Goal: Task Accomplishment & Management: Manage account settings

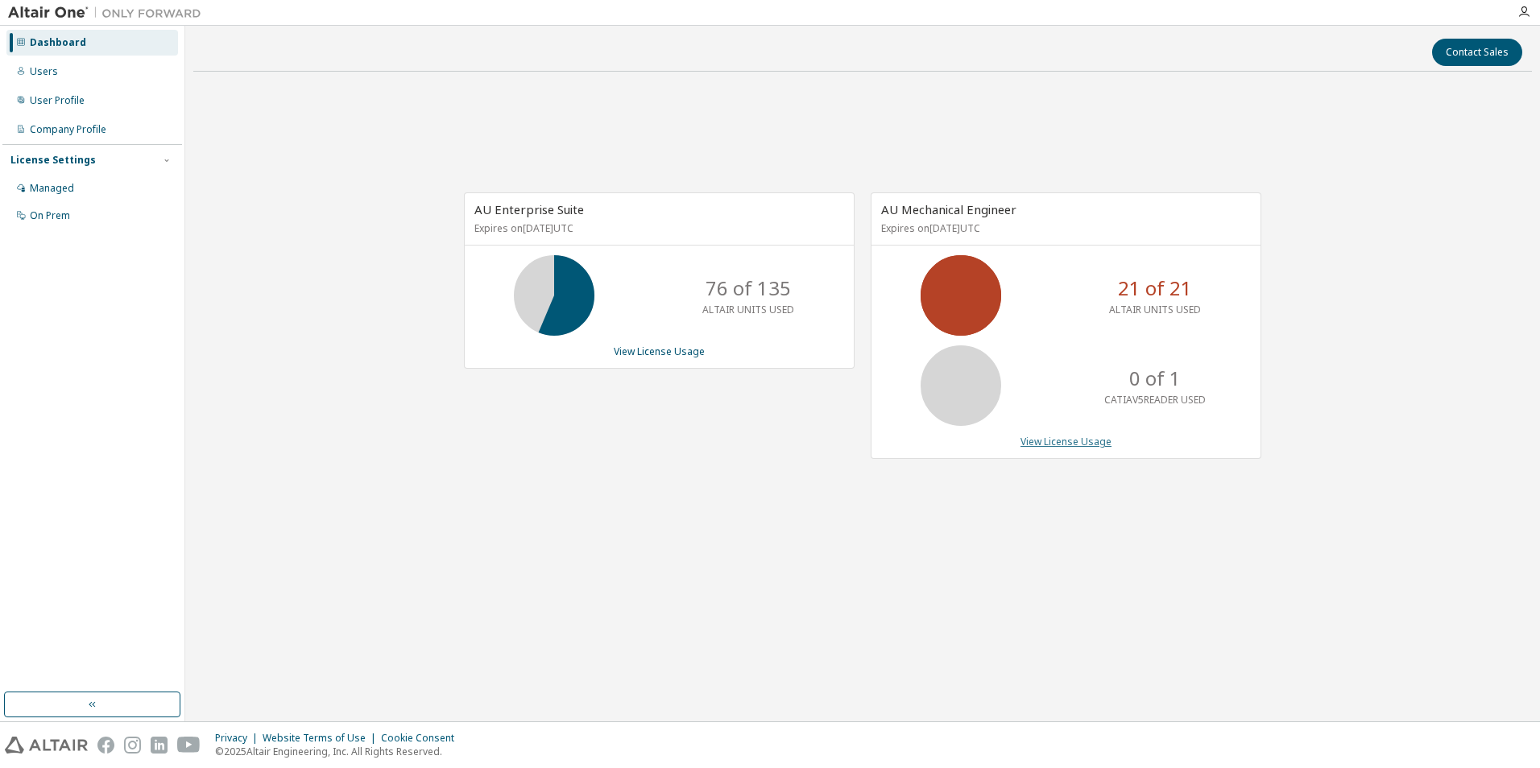
click at [1044, 444] on link "View License Usage" at bounding box center [1065, 442] width 91 height 14
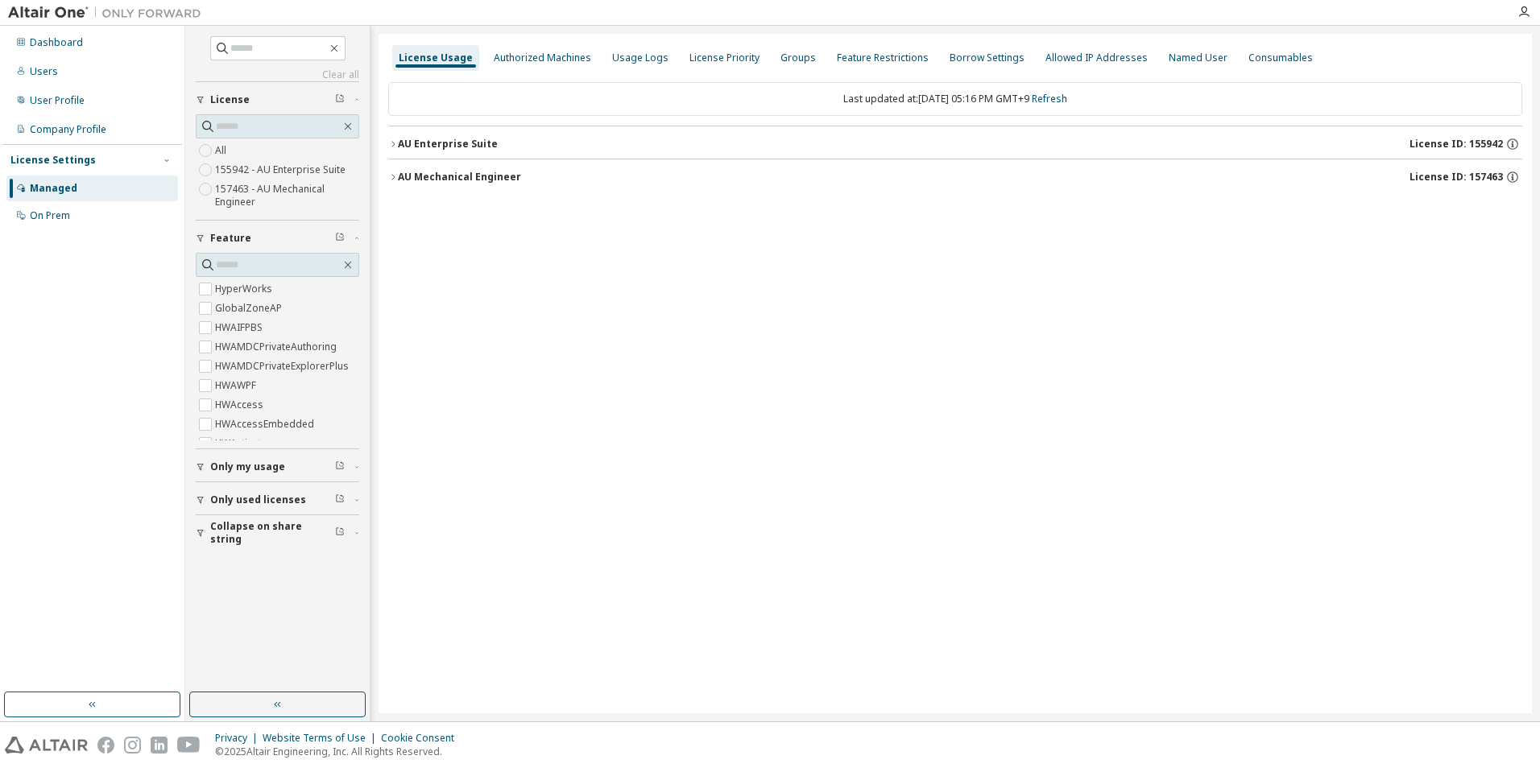
click at [391, 173] on icon "button" at bounding box center [393, 177] width 10 height 10
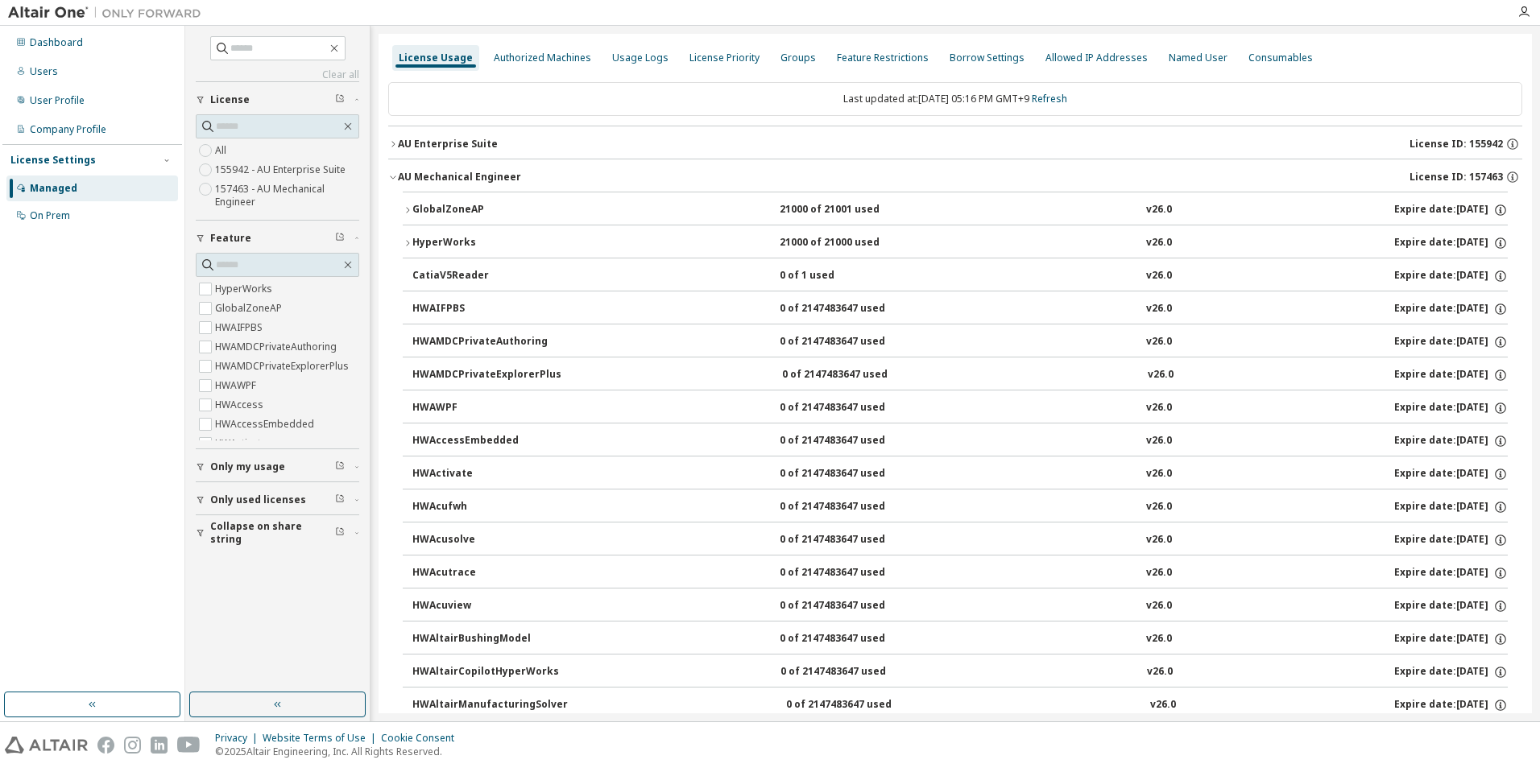
click at [193, 497] on div "Clear all Collapse on share string Only used licenses Only my usage Feature Hyp…" at bounding box center [278, 359] width 180 height 662
click at [196, 498] on icon "button" at bounding box center [201, 500] width 10 height 10
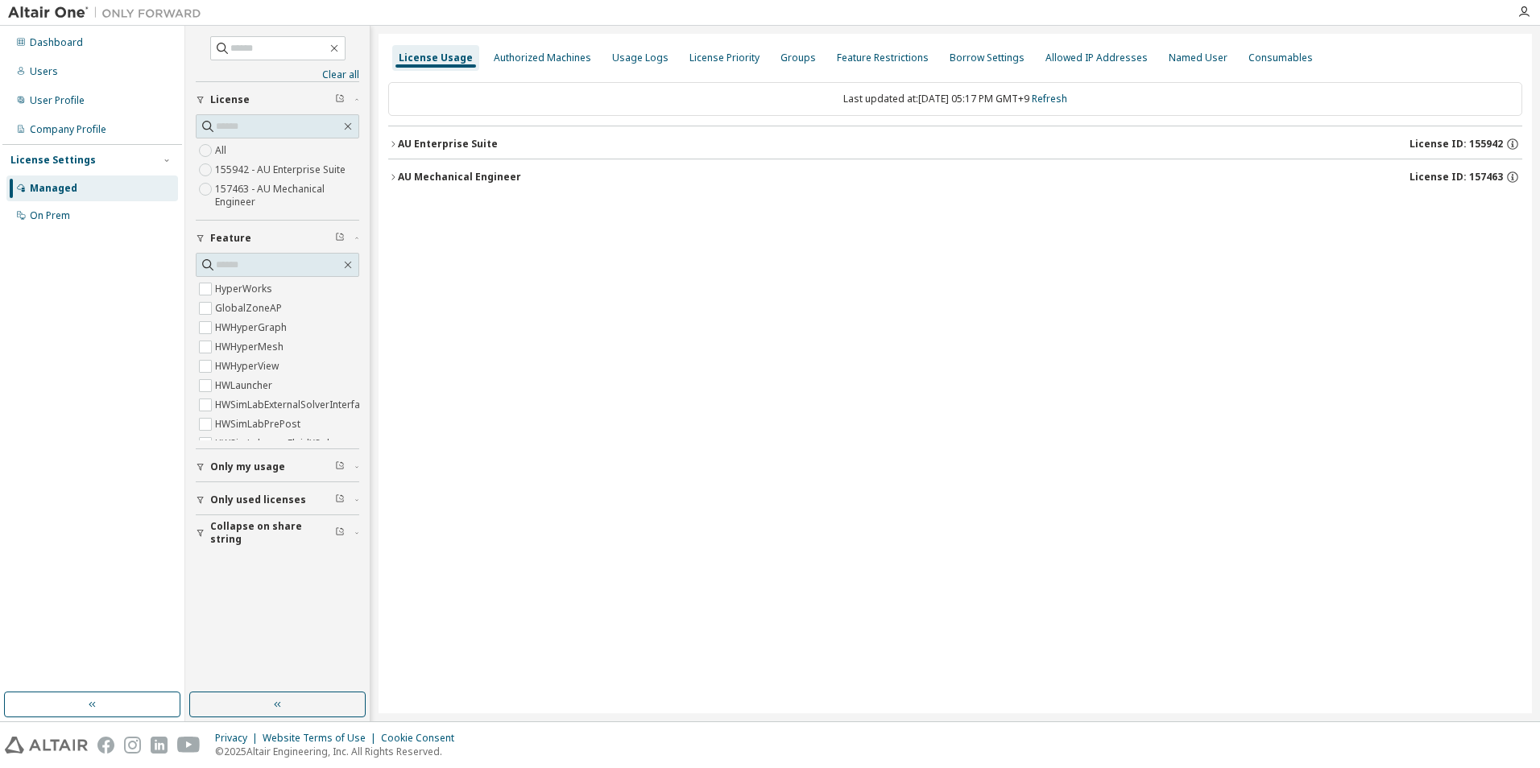
click at [393, 180] on icon "button" at bounding box center [393, 177] width 10 height 10
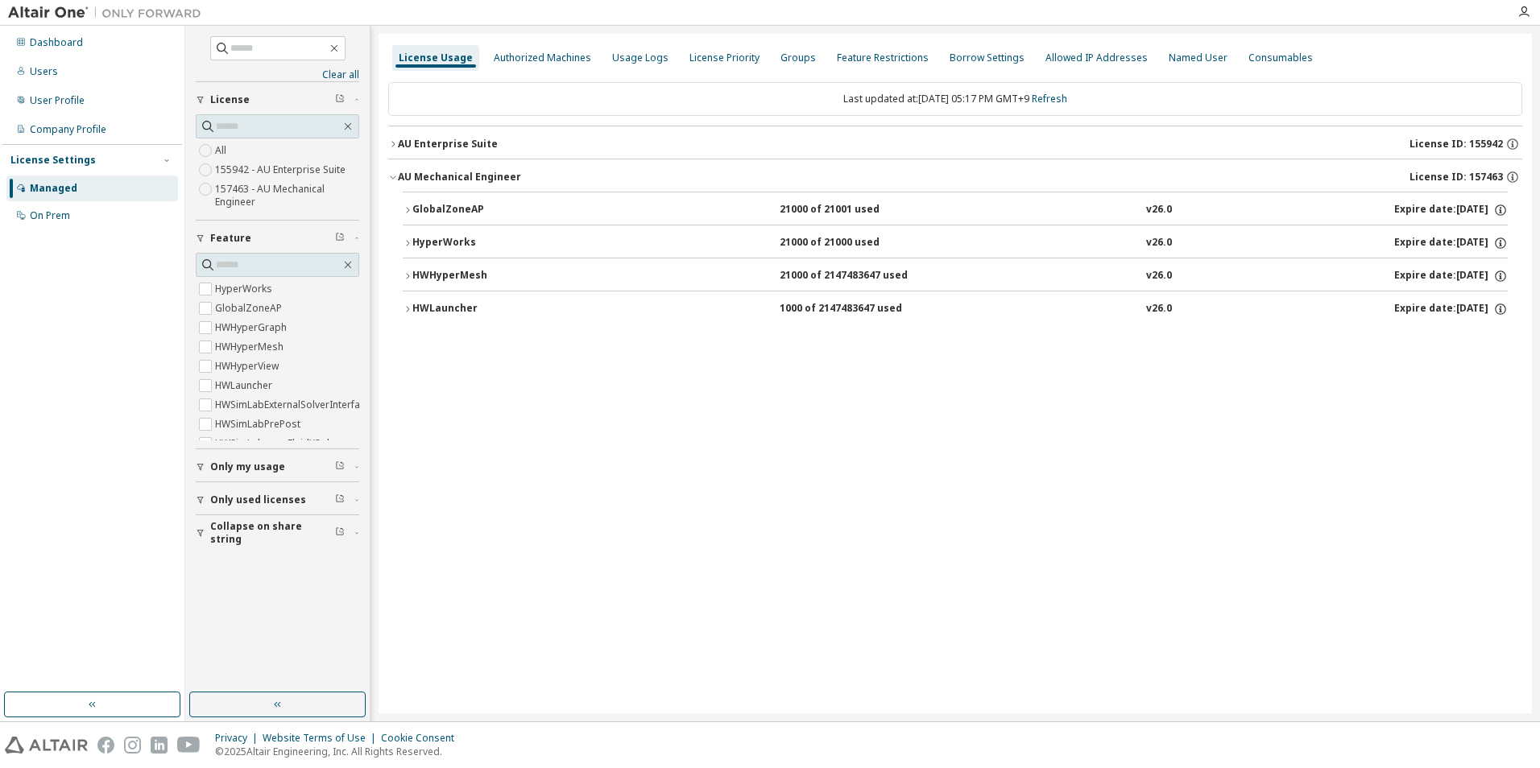
click at [415, 238] on div "HyperWorks" at bounding box center [484, 243] width 145 height 14
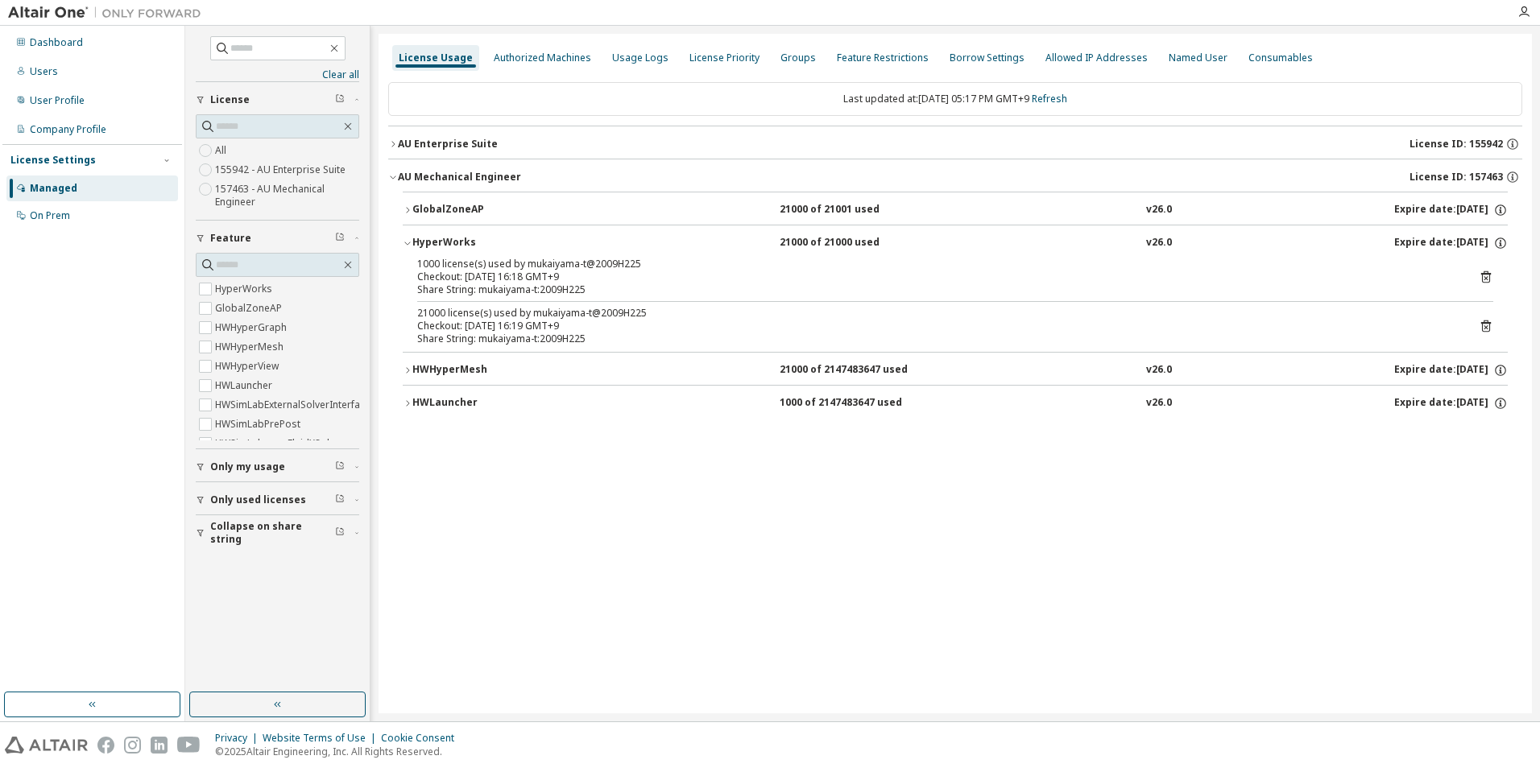
click at [396, 138] on button "AU Enterprise Suite License ID: 155942" at bounding box center [955, 143] width 1134 height 35
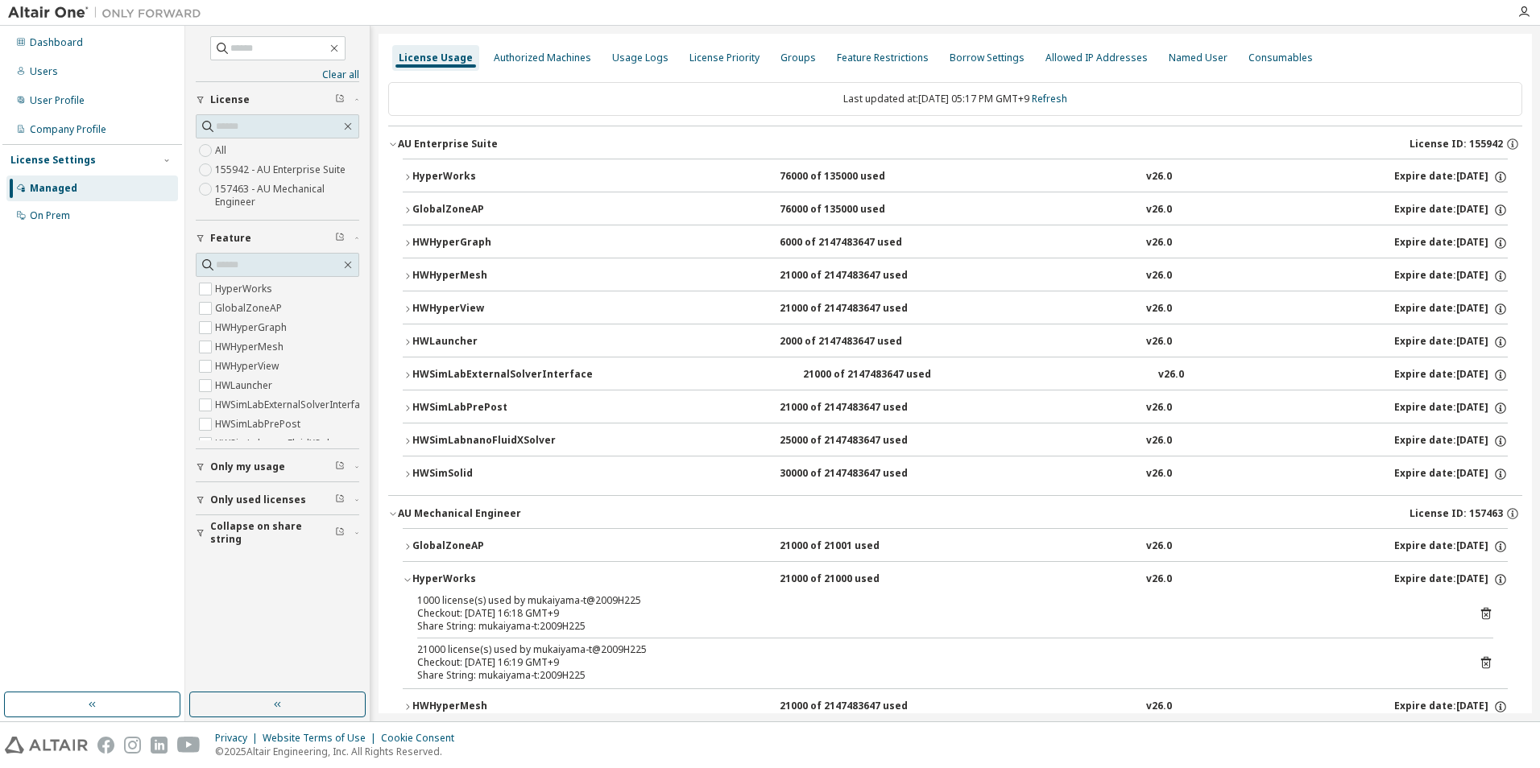
click at [404, 173] on icon "button" at bounding box center [408, 177] width 10 height 10
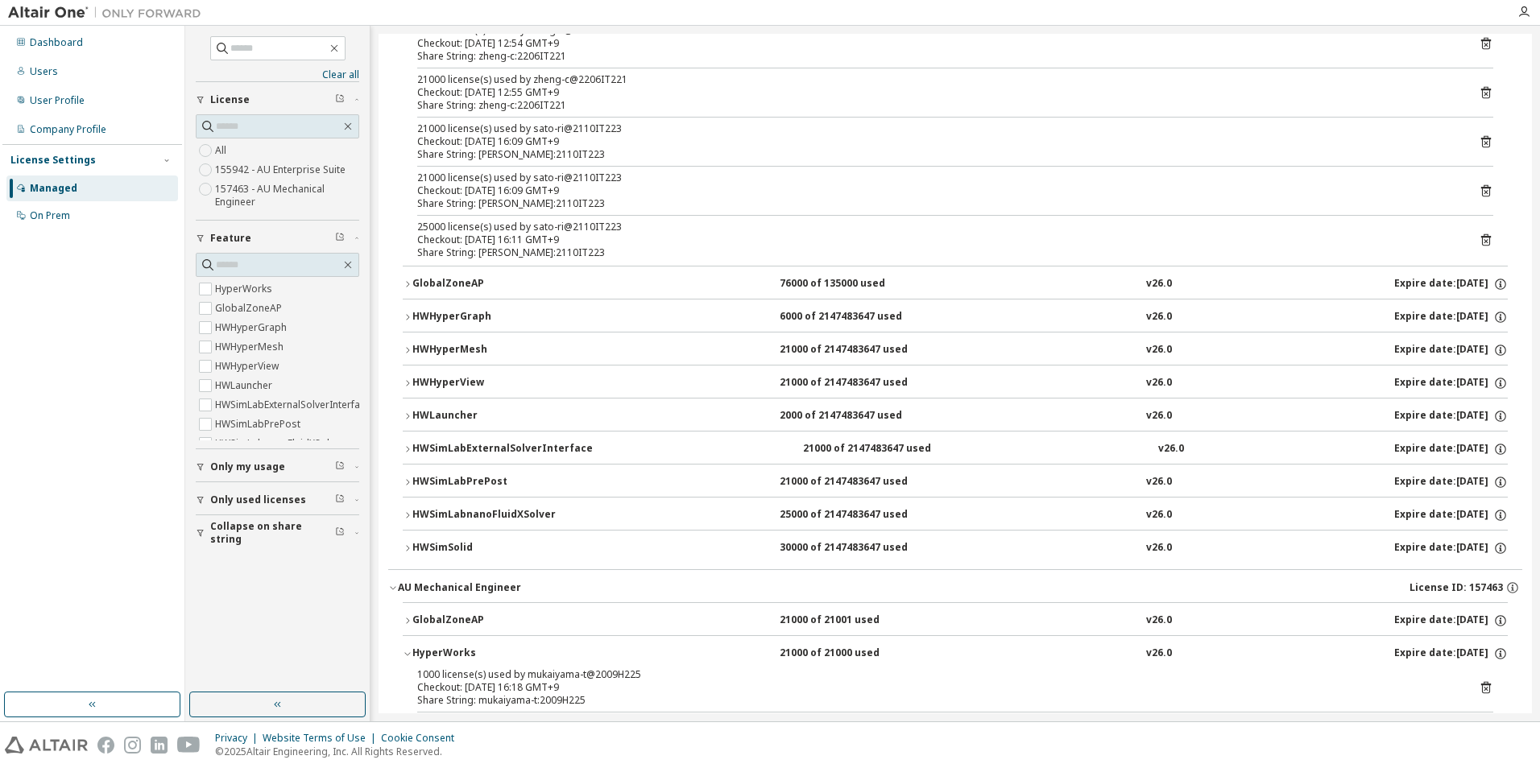
scroll to position [403, 0]
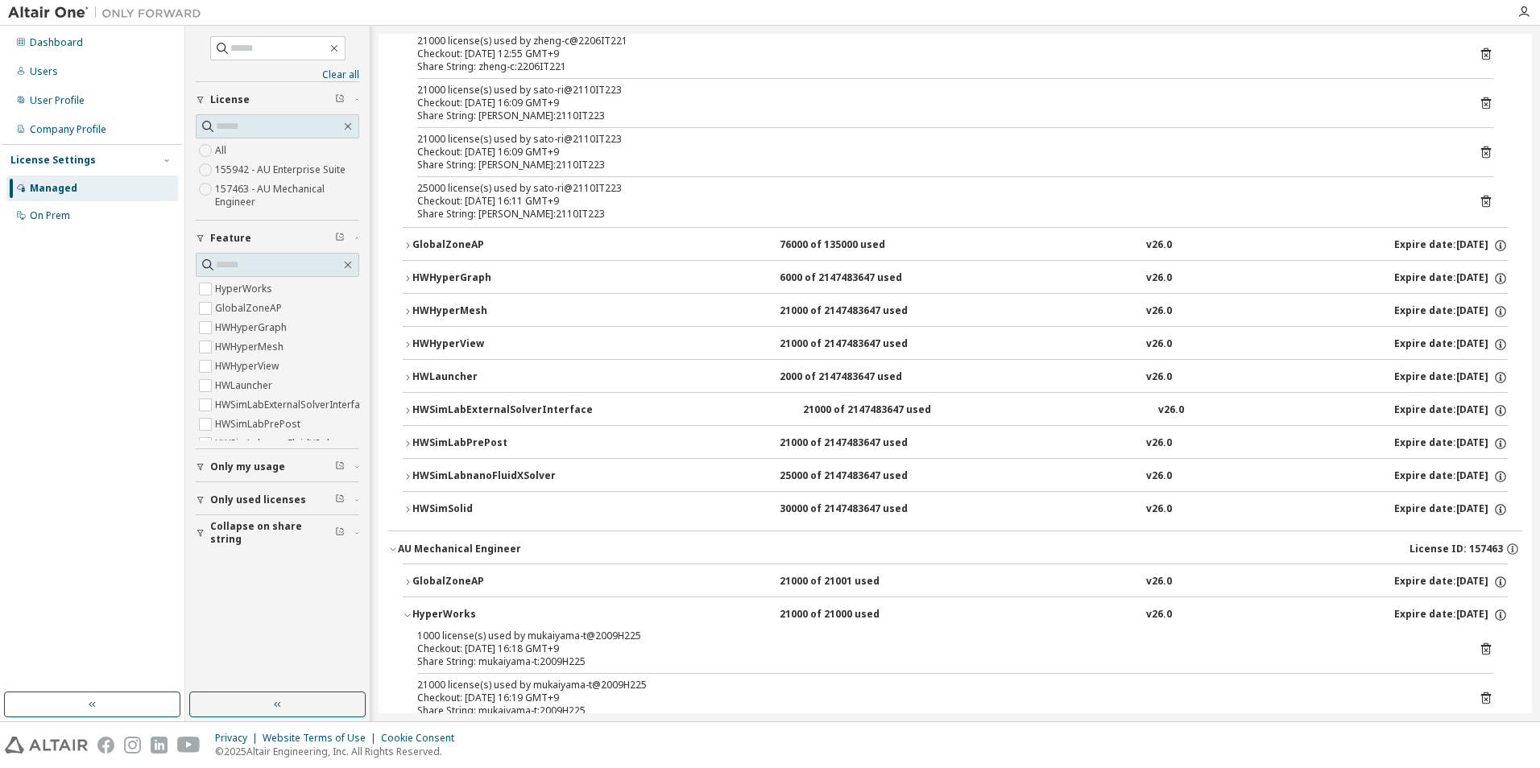
click at [407, 509] on icon "button" at bounding box center [408, 510] width 10 height 10
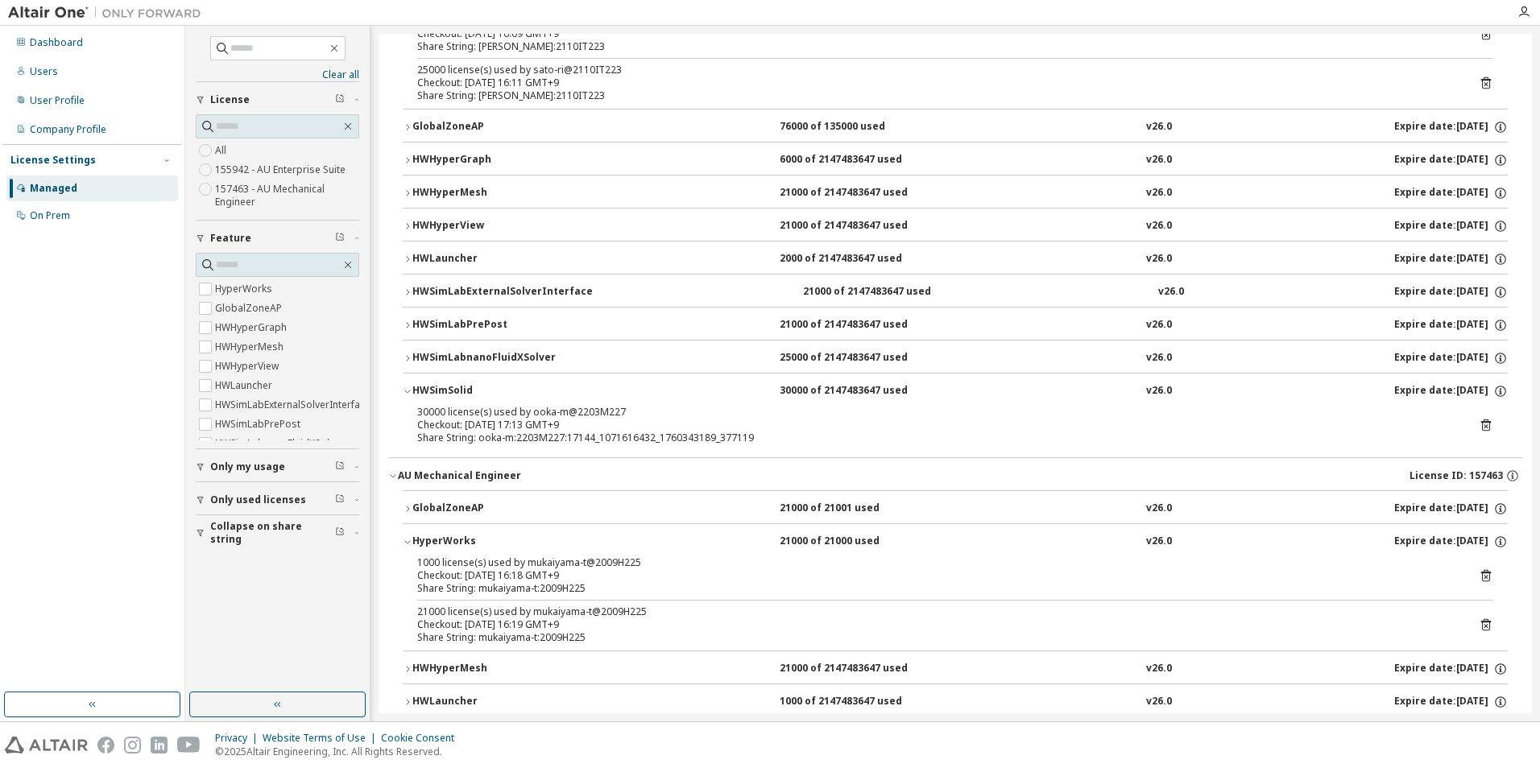
scroll to position [553, 0]
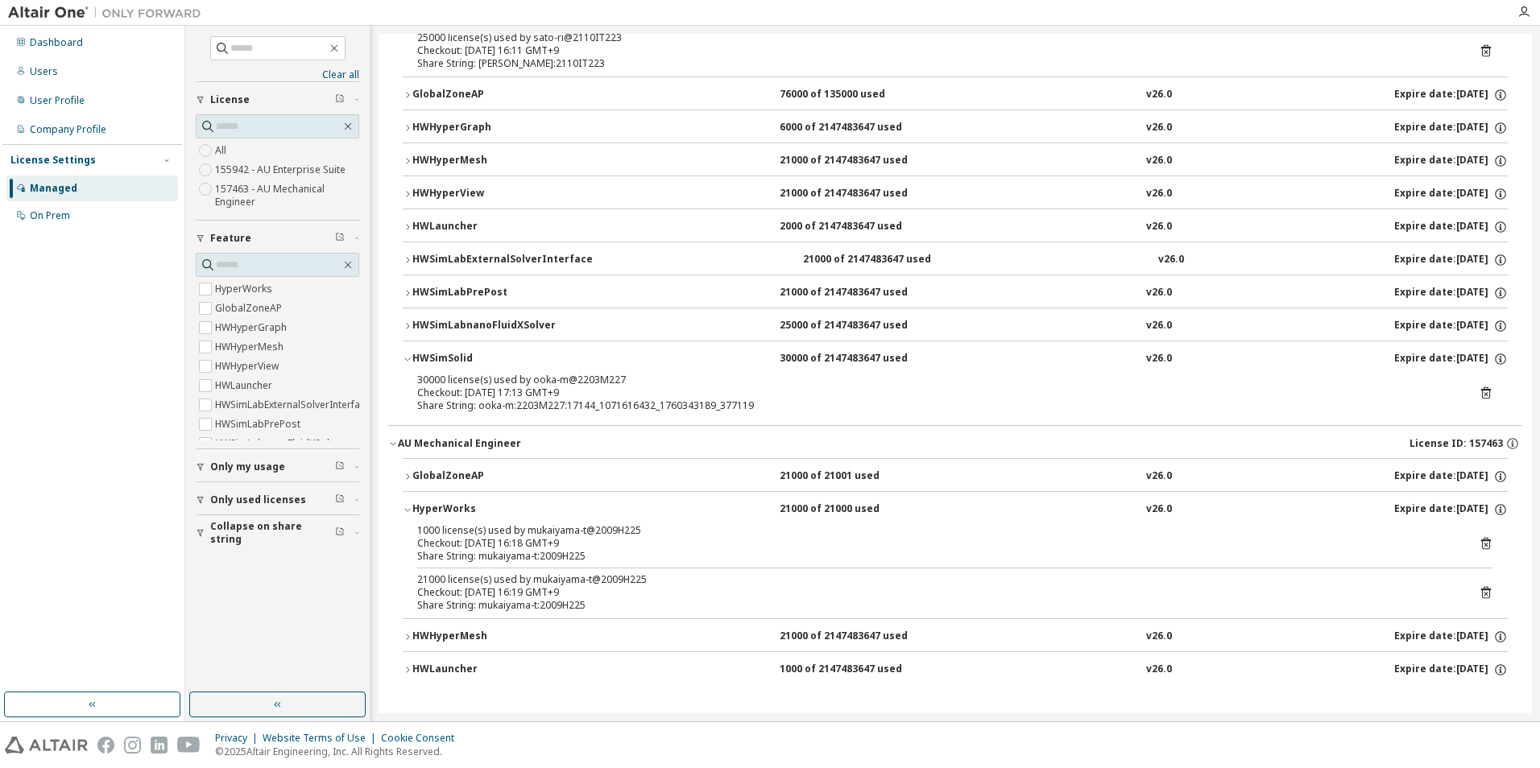
click at [403, 477] on icon "button" at bounding box center [408, 477] width 10 height 10
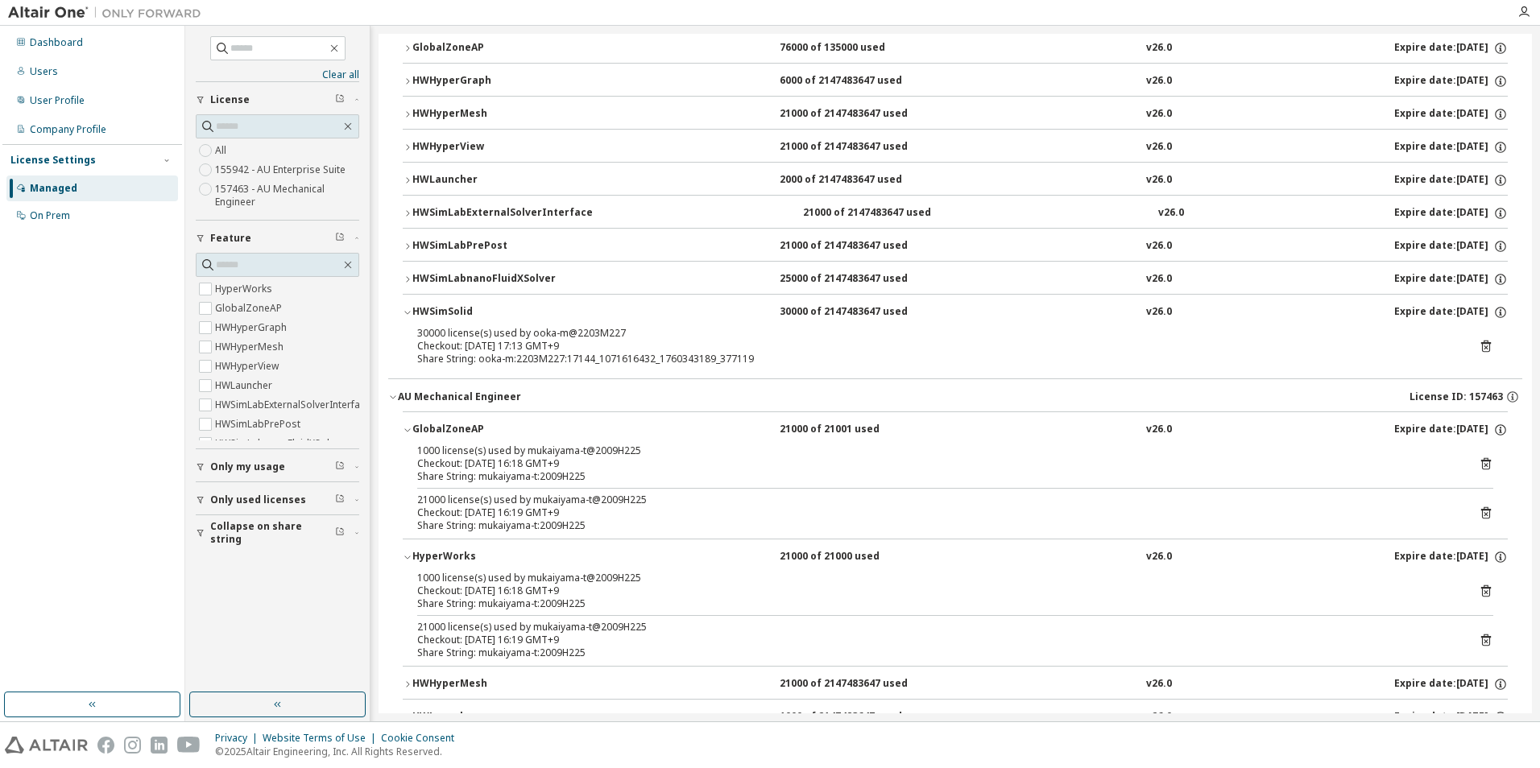
scroll to position [648, 0]
